Goal: Transaction & Acquisition: Download file/media

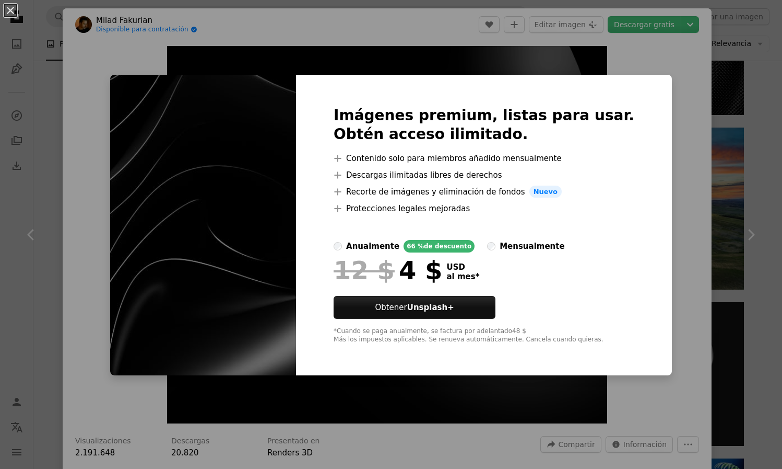
scroll to position [1081, 0]
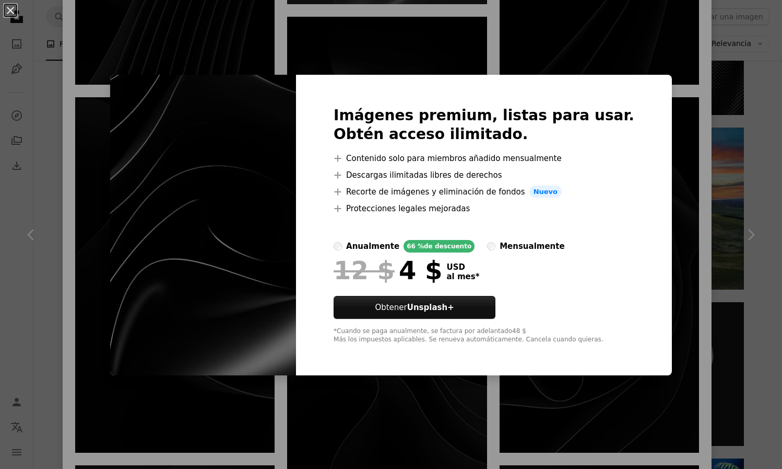
click at [681, 196] on div "An X shape Imágenes premium, listas para usar. Obtén acceso ilimitado. A plus s…" at bounding box center [391, 234] width 782 height 469
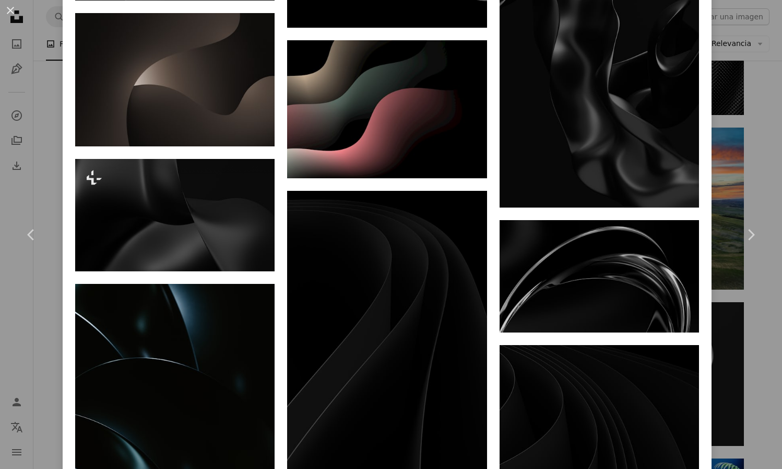
scroll to position [2651, 0]
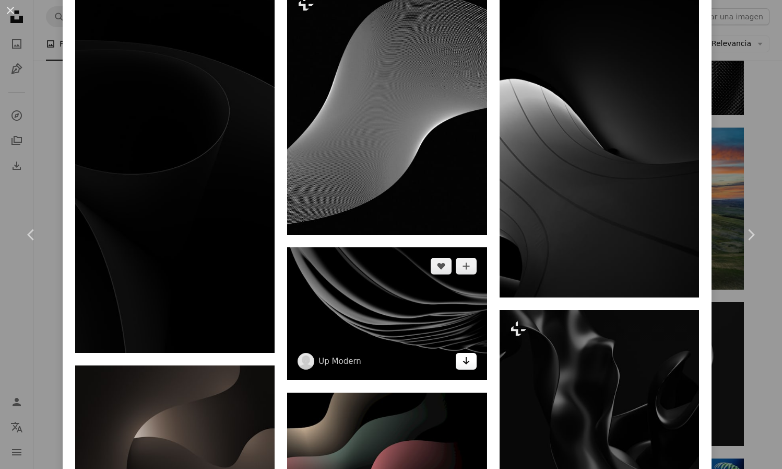
click at [464, 353] on link "Arrow pointing down" at bounding box center [466, 361] width 21 height 17
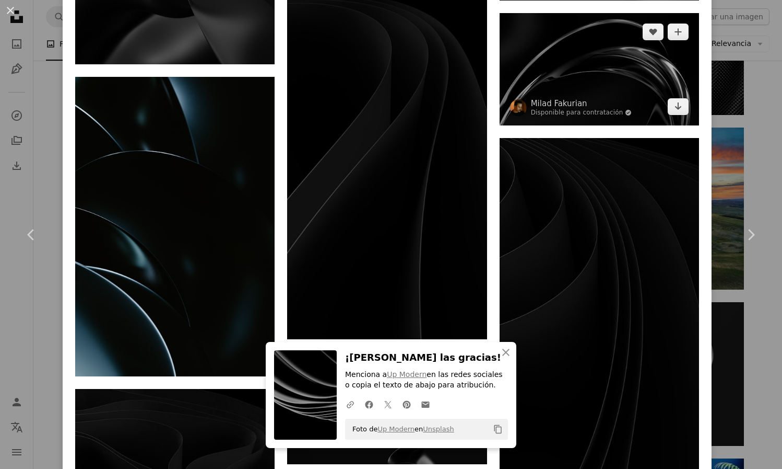
scroll to position [2983, 0]
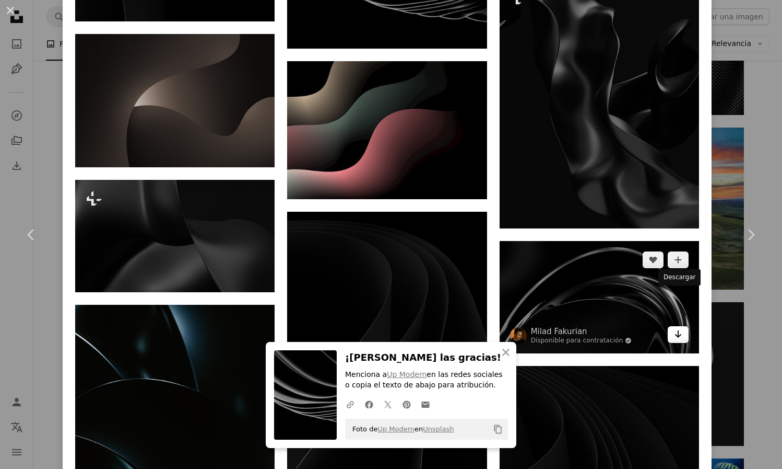
click at [679, 326] on link "Arrow pointing down" at bounding box center [678, 334] width 21 height 17
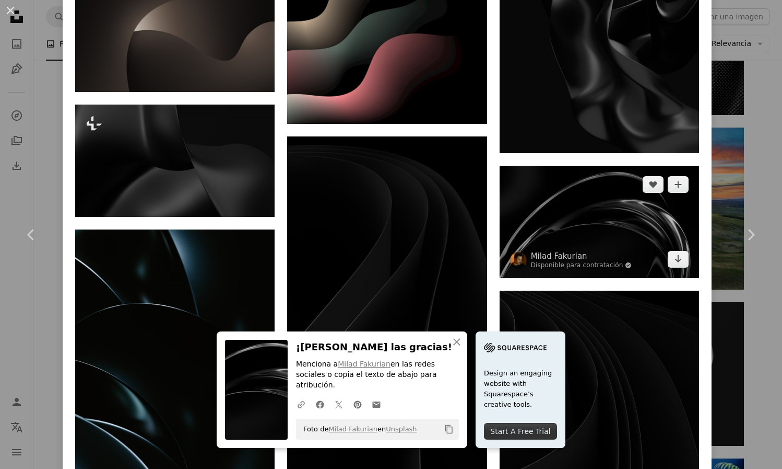
scroll to position [3282, 0]
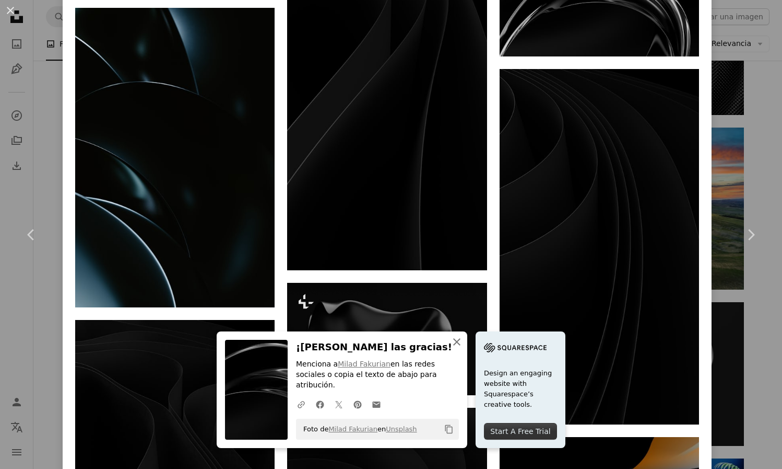
click at [459, 348] on icon "An X shape" at bounding box center [457, 341] width 13 height 13
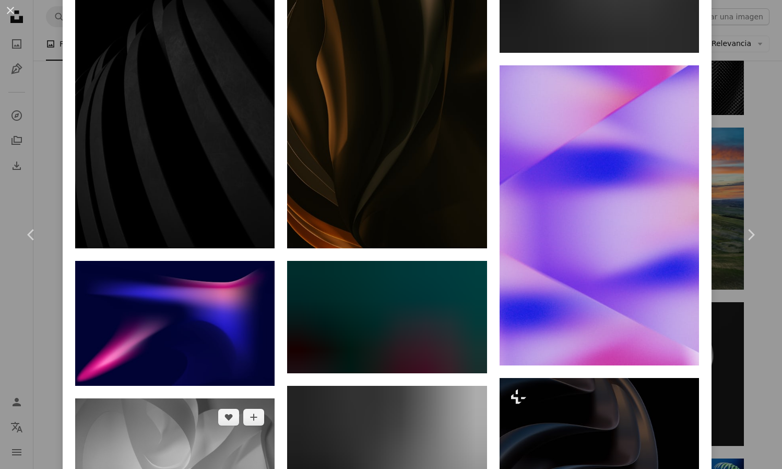
scroll to position [15392, 0]
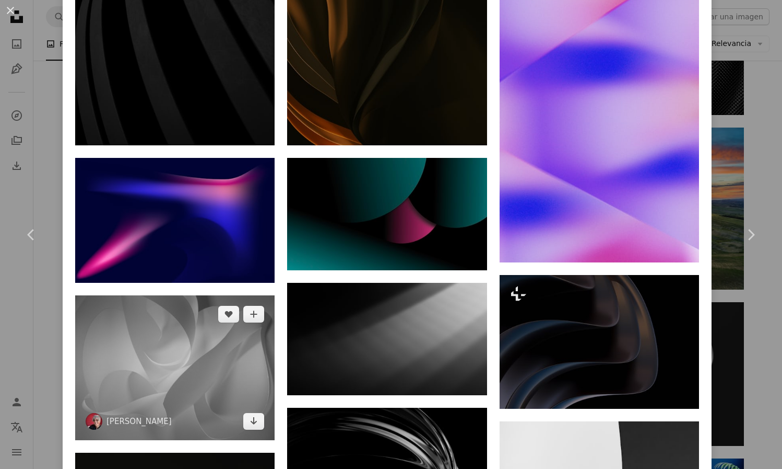
click at [194, 322] on img at bounding box center [175, 367] width 200 height 145
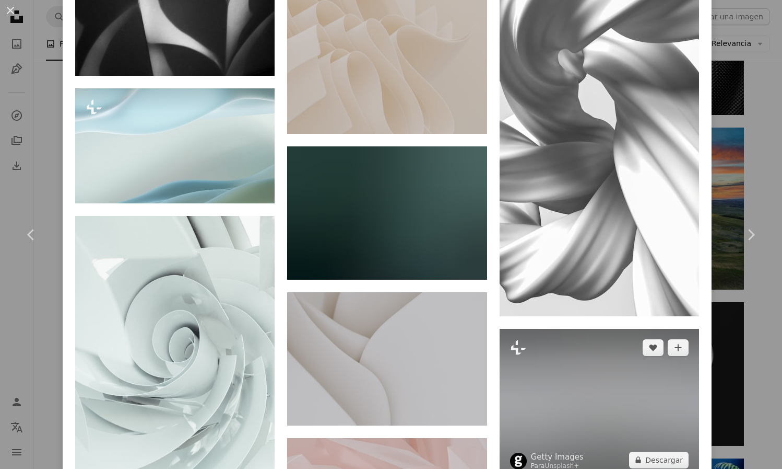
scroll to position [2620, 0]
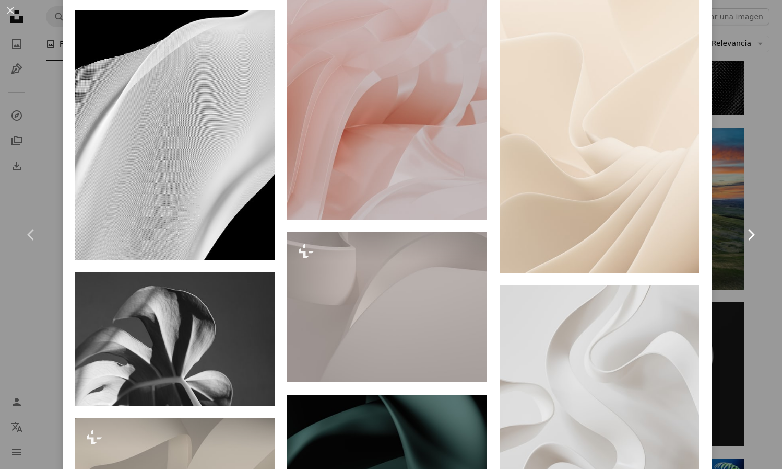
click at [756, 238] on icon "Chevron right" at bounding box center [751, 234] width 17 height 17
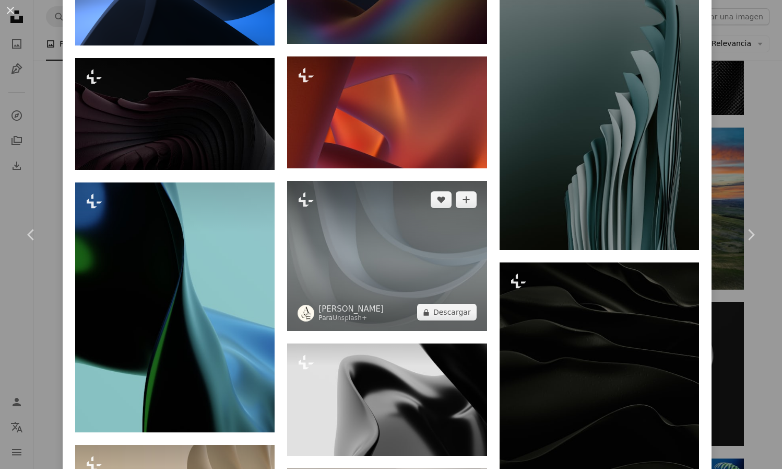
scroll to position [3669, 0]
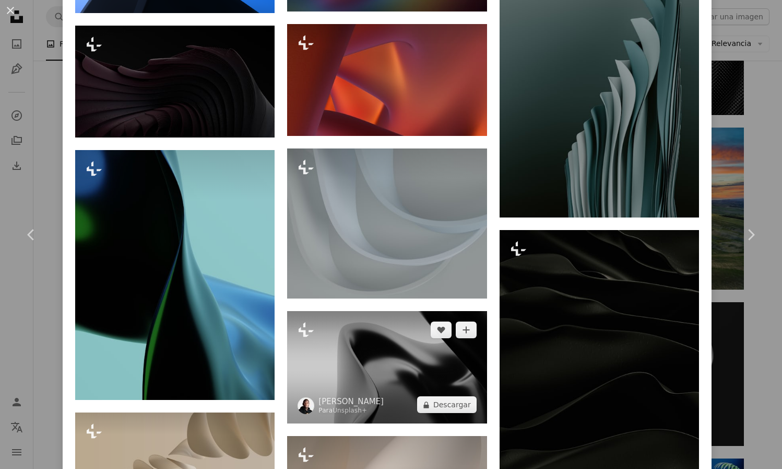
click at [406, 358] on img at bounding box center [387, 367] width 200 height 112
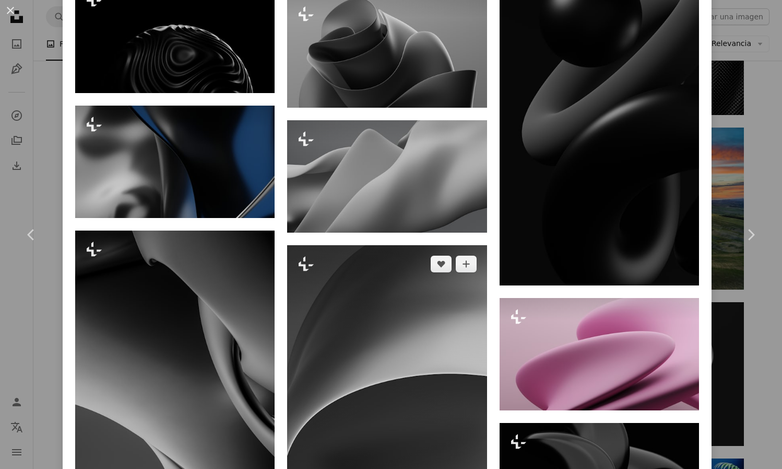
scroll to position [2039, 0]
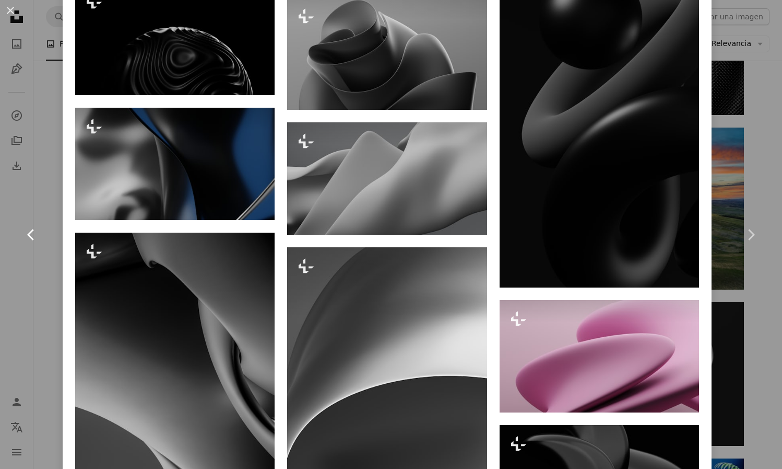
click at [39, 184] on link "Chevron left" at bounding box center [31, 234] width 63 height 100
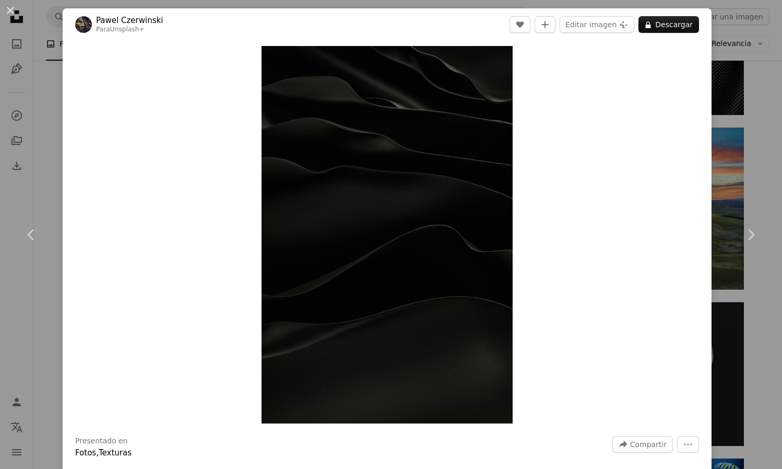
click at [39, 139] on div "An X shape Chevron left Chevron right [PERSON_NAME] Para Unsplash+ A heart A pl…" at bounding box center [391, 234] width 782 height 469
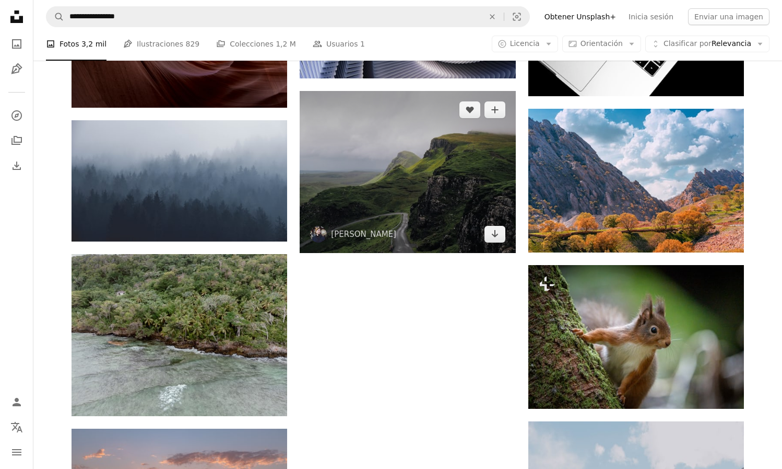
scroll to position [24509, 0]
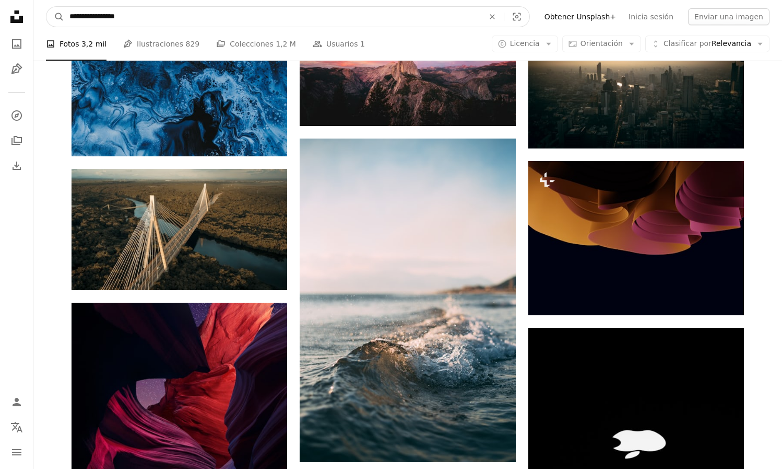
click at [170, 17] on input "**********" at bounding box center [272, 17] width 417 height 20
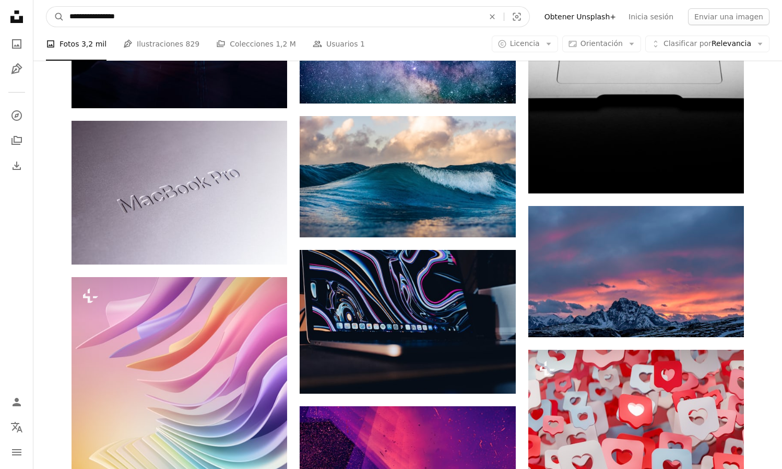
scroll to position [25380, 0]
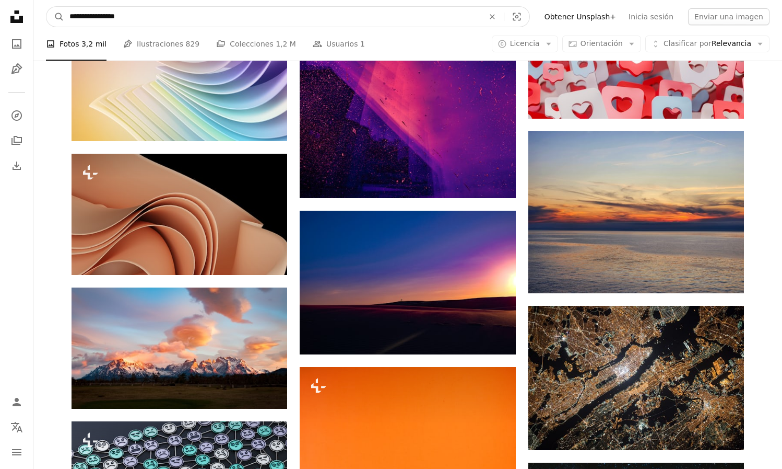
drag, startPoint x: 178, startPoint y: 21, endPoint x: 9, endPoint y: 28, distance: 168.8
click at [103, 18] on input "**********" at bounding box center [272, 17] width 417 height 20
click at [107, 19] on input "**********" at bounding box center [272, 17] width 417 height 20
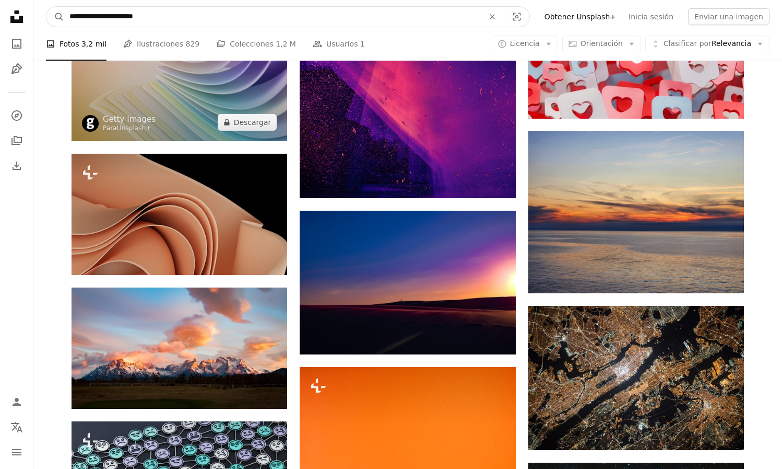
type input "**********"
click at [55, 17] on button "A magnifying glass" at bounding box center [55, 17] width 18 height 20
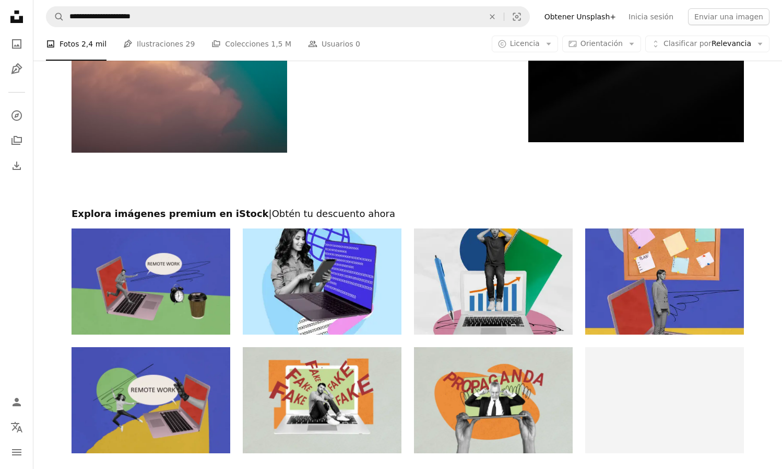
scroll to position [1946, 0]
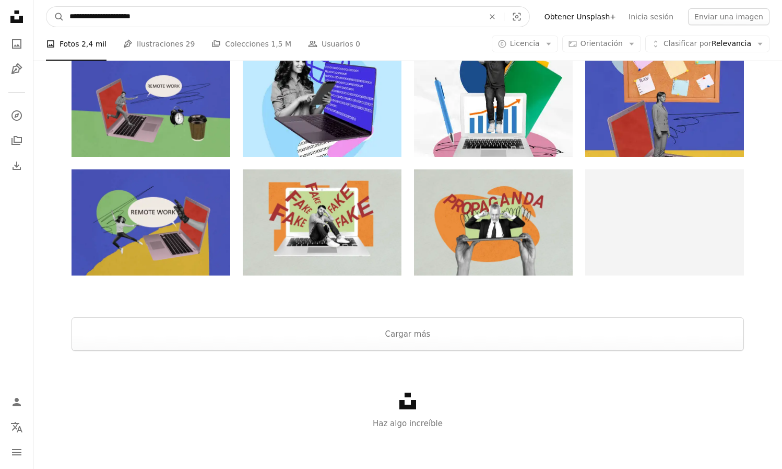
click at [98, 20] on input "**********" at bounding box center [272, 17] width 417 height 20
type input "**********"
click at [55, 17] on button "A magnifying glass" at bounding box center [55, 17] width 18 height 20
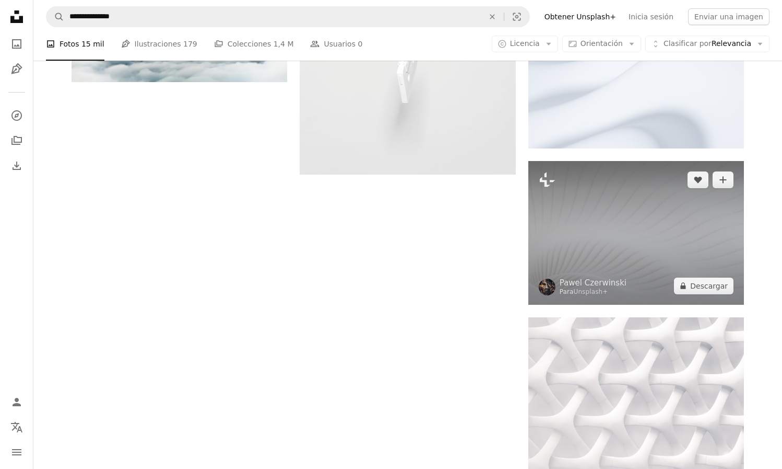
scroll to position [1675, 0]
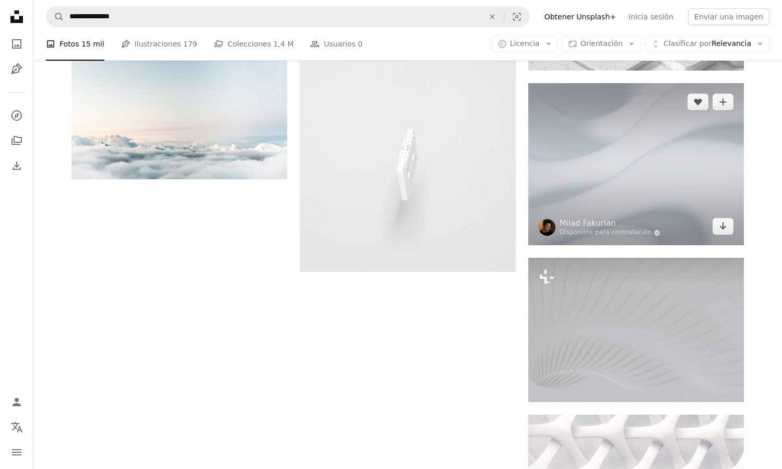
click at [594, 189] on img at bounding box center [637, 164] width 216 height 162
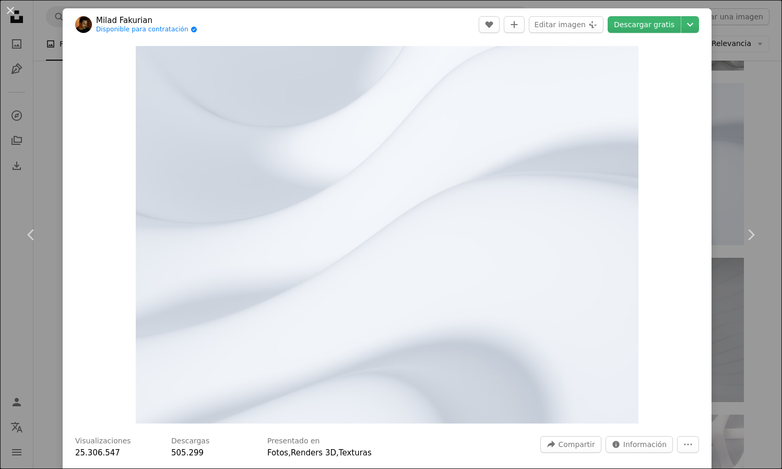
click at [46, 96] on div "An X shape Chevron left Chevron right Milad Fakurian Disponible para contrataci…" at bounding box center [391, 234] width 782 height 469
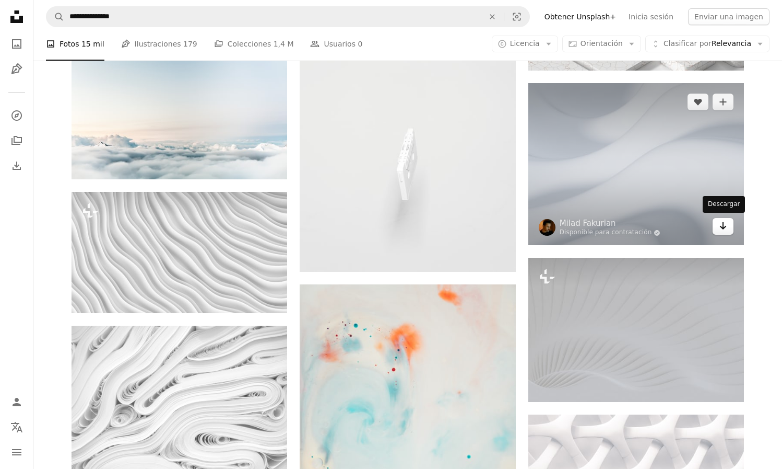
click at [722, 228] on icon "Arrow pointing down" at bounding box center [723, 225] width 8 height 13
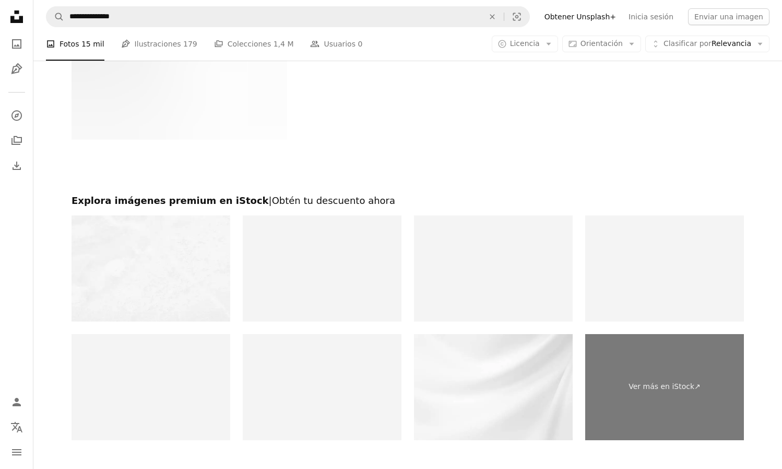
scroll to position [3710, 0]
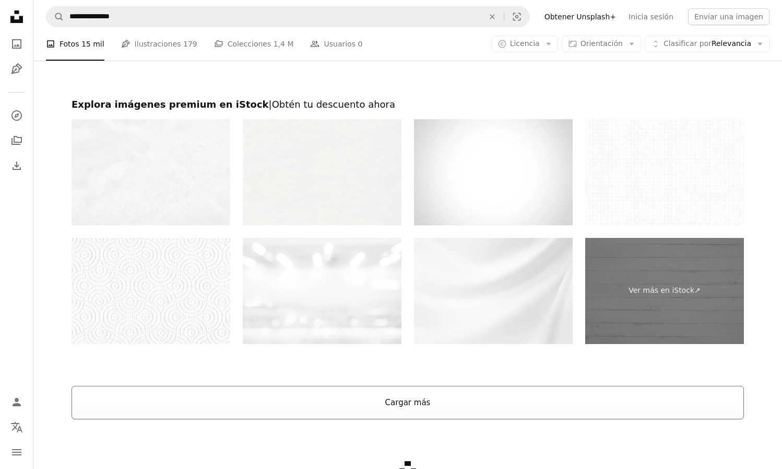
click at [445, 397] on button "Cargar más" at bounding box center [408, 401] width 673 height 33
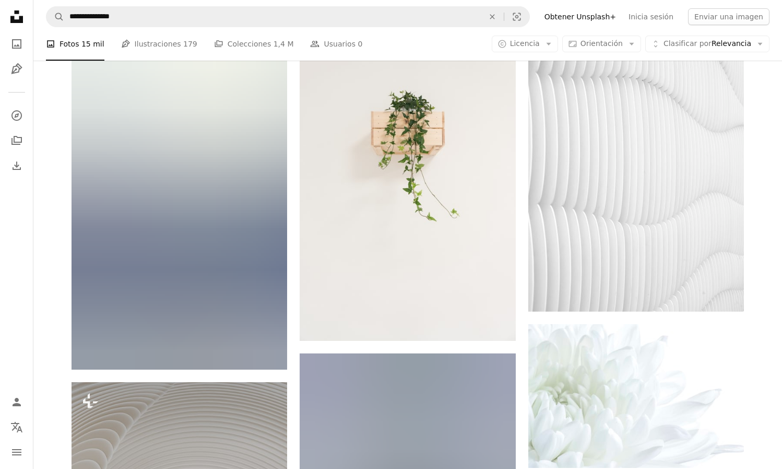
scroll to position [12046, 0]
